Goal: Task Accomplishment & Management: Use online tool/utility

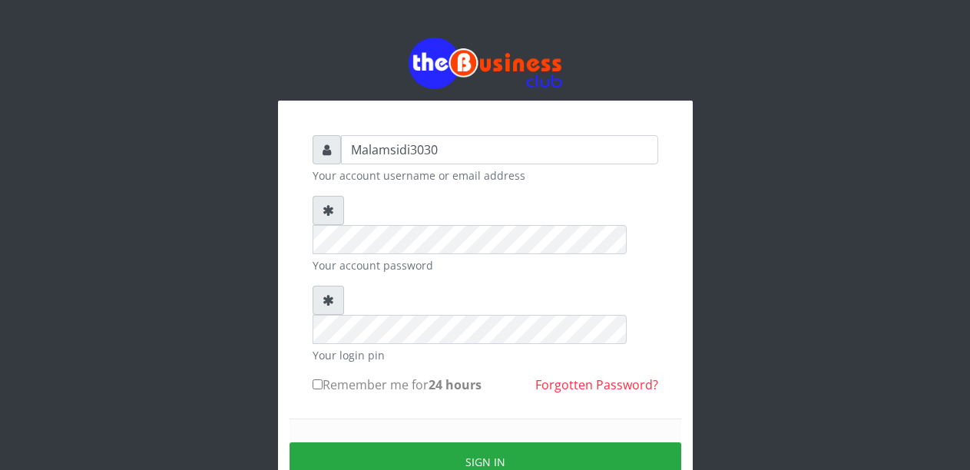
type input "Malamsidi3030"
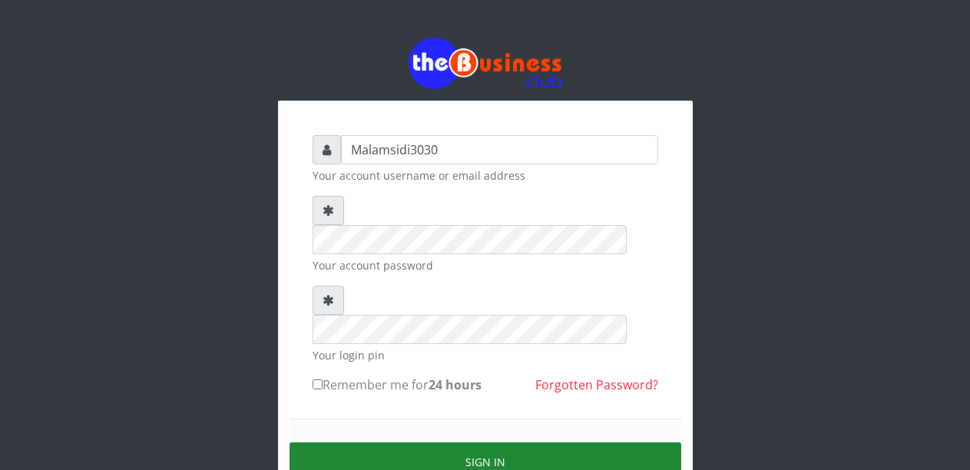
click at [456, 443] on button "Sign in" at bounding box center [486, 462] width 392 height 39
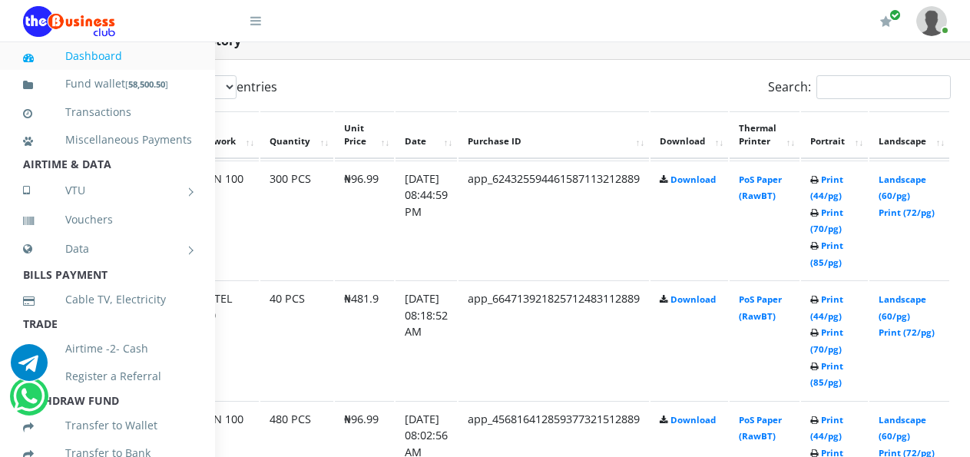
scroll to position [811, 143]
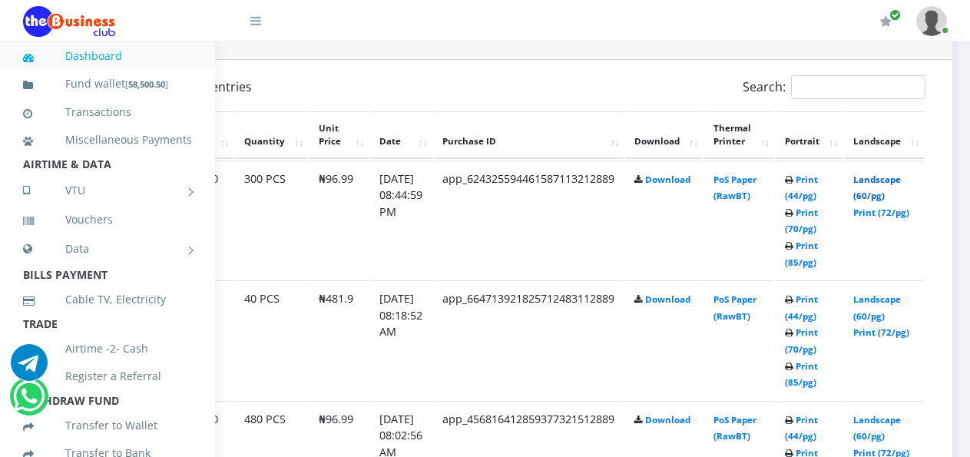
click at [887, 184] on link "Landscape (60/pg)" at bounding box center [878, 188] width 48 height 28
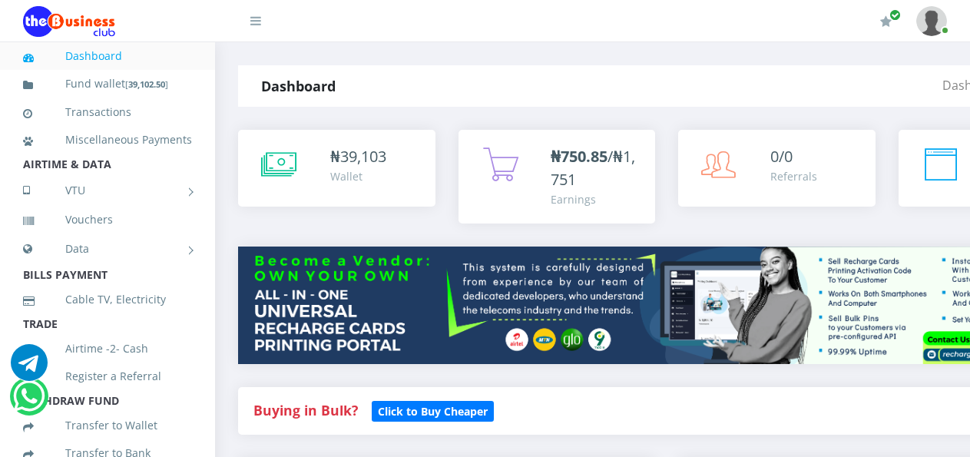
scroll to position [811, 143]
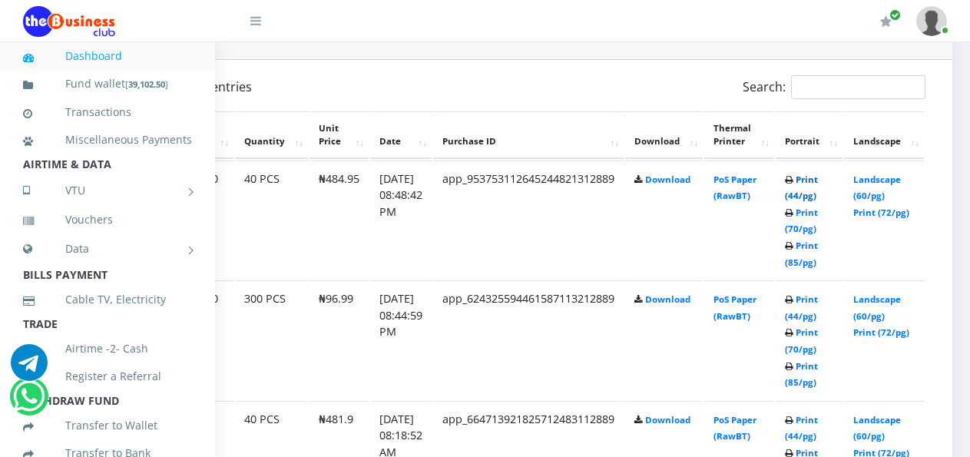
click at [818, 183] on link "Print (44/pg)" at bounding box center [801, 188] width 33 height 28
